Goal: Information Seeking & Learning: Learn about a topic

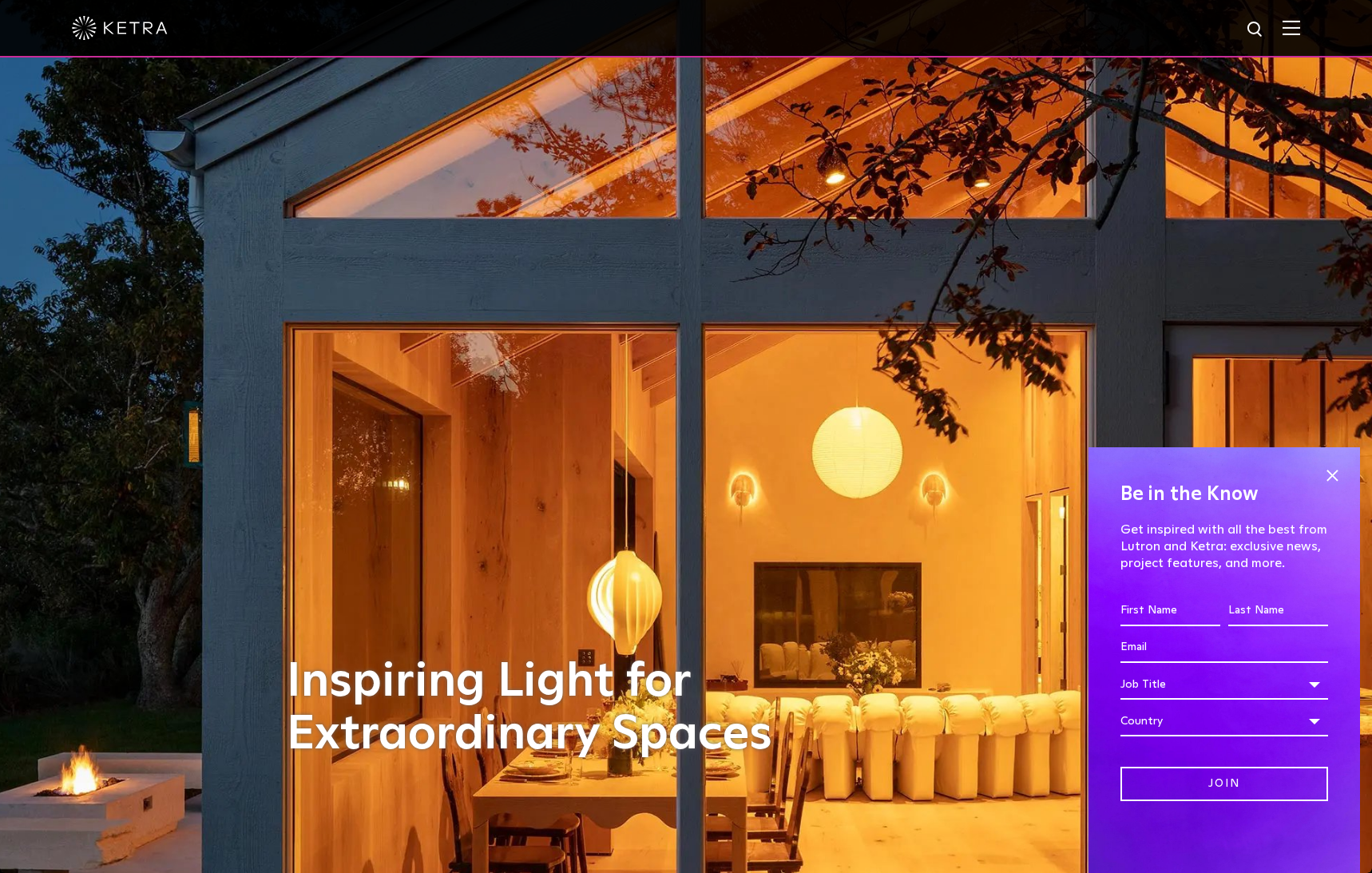
click at [1289, 29] on img at bounding box center [1291, 27] width 18 height 15
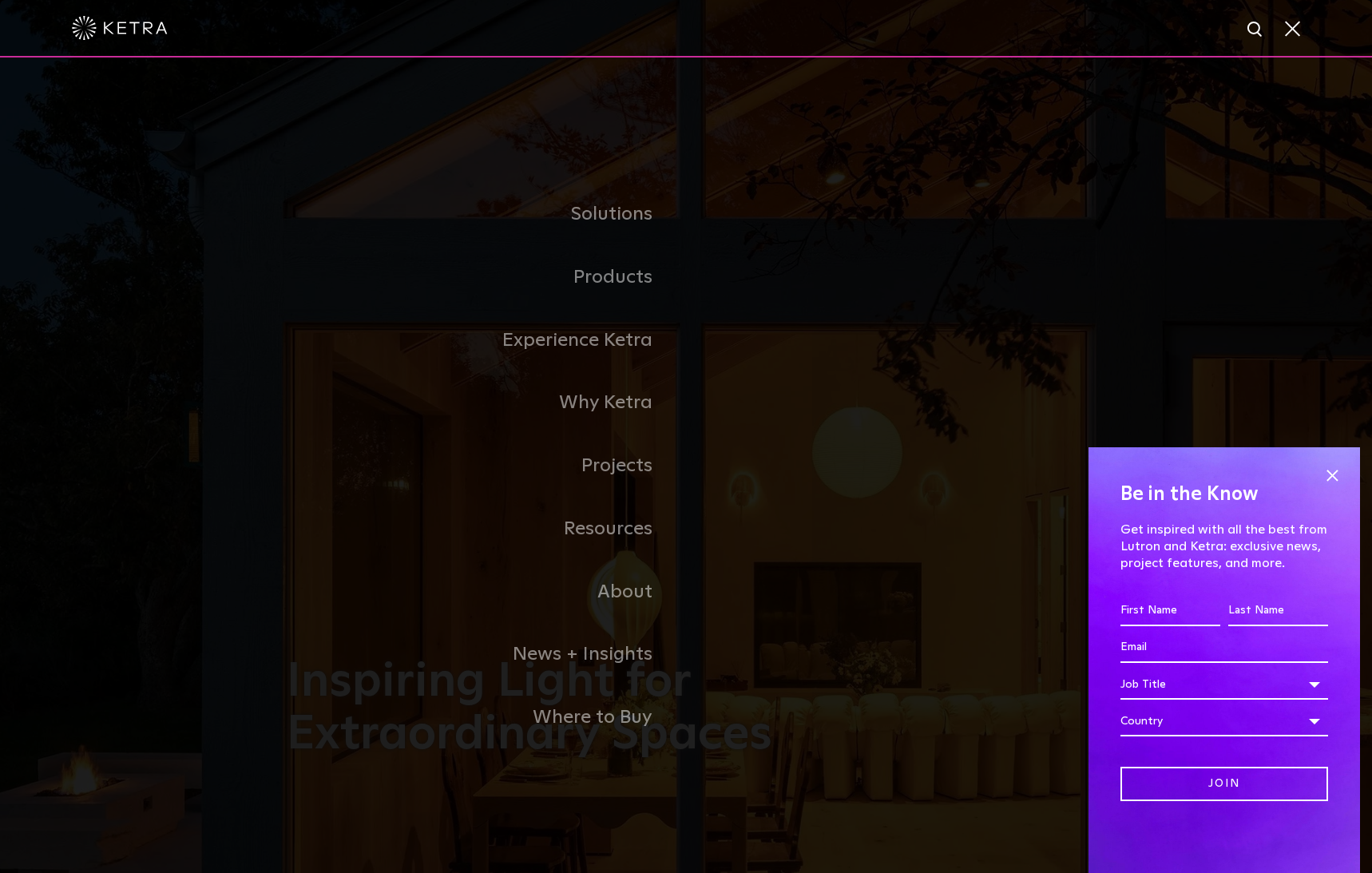
click at [0, 0] on link "Residential Products" at bounding box center [0, 0] width 0 height 0
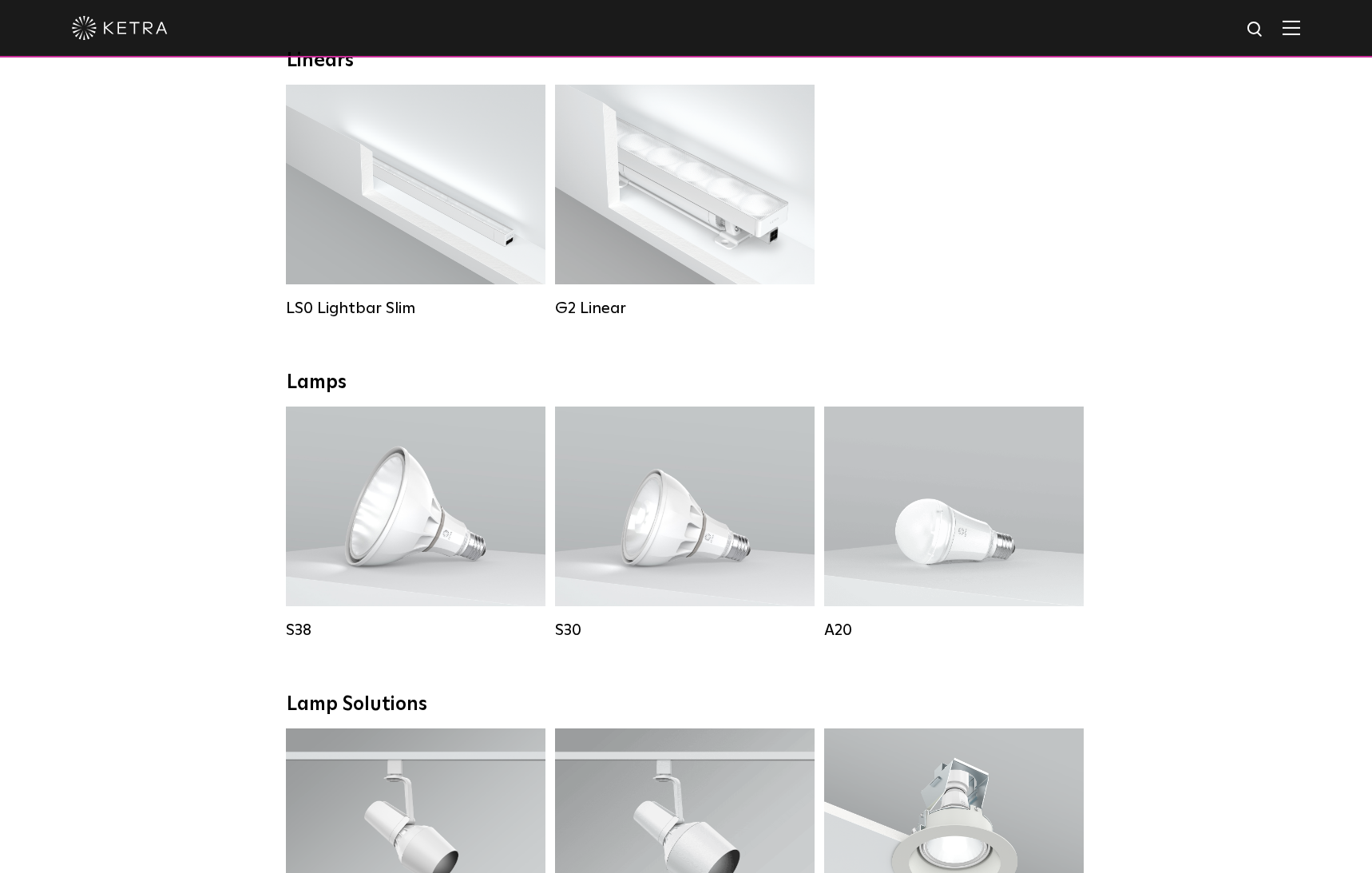
scroll to position [588, 0]
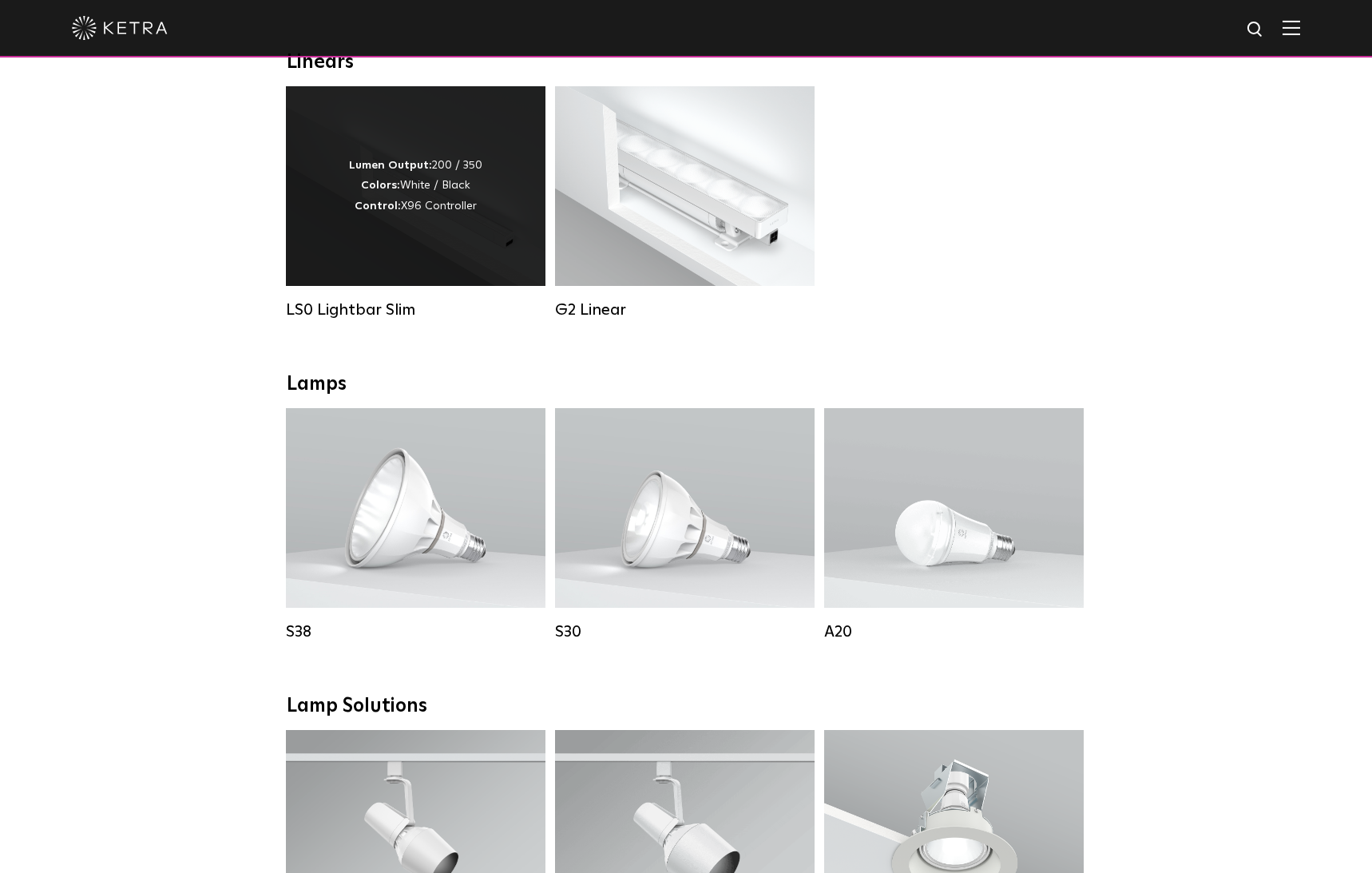
click at [429, 170] on strong "Lumen Output:" at bounding box center [390, 165] width 83 height 11
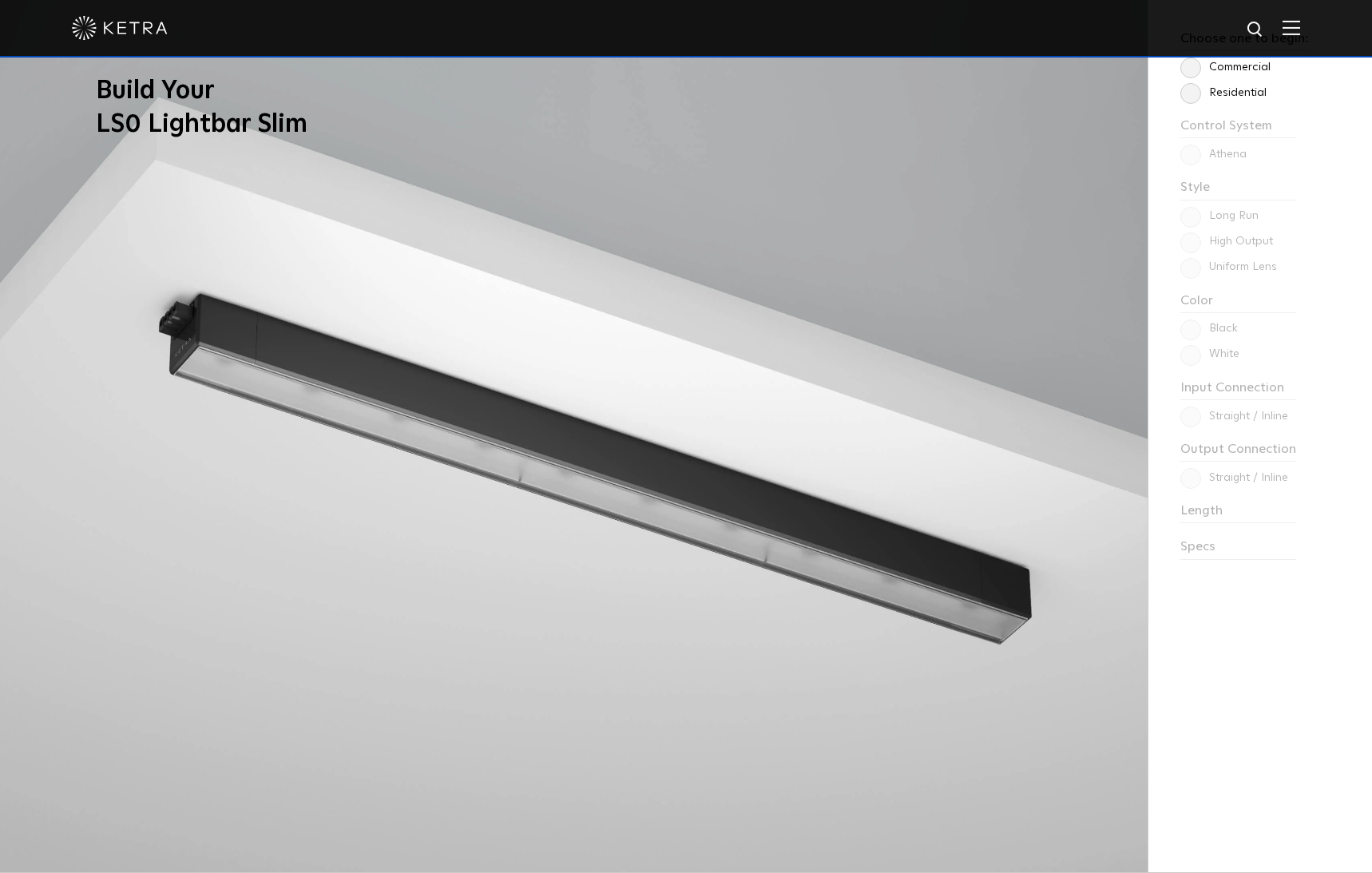
scroll to position [1556, 0]
